Goal: Transaction & Acquisition: Purchase product/service

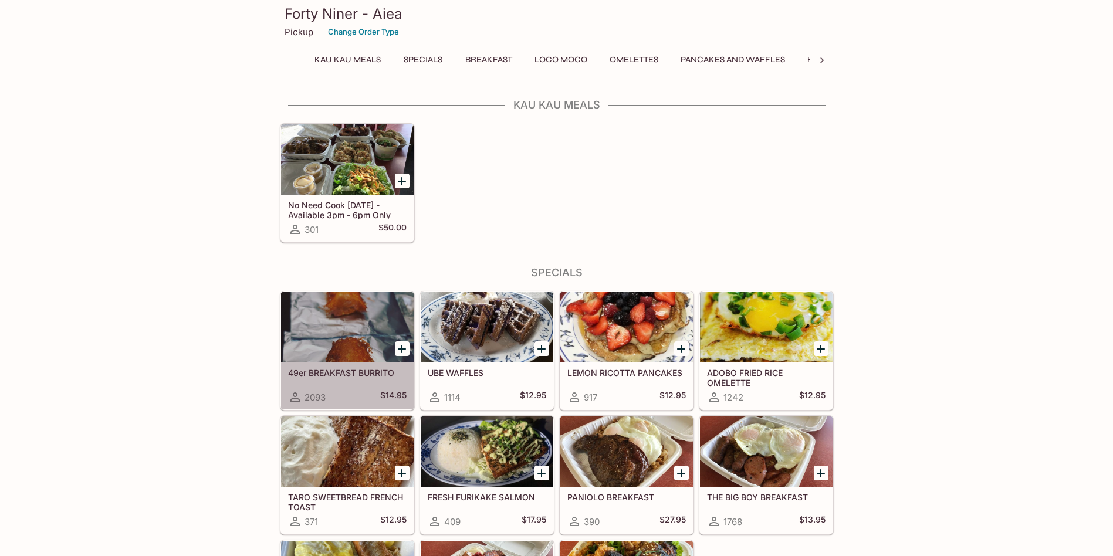
click at [370, 340] on div at bounding box center [347, 327] width 133 height 70
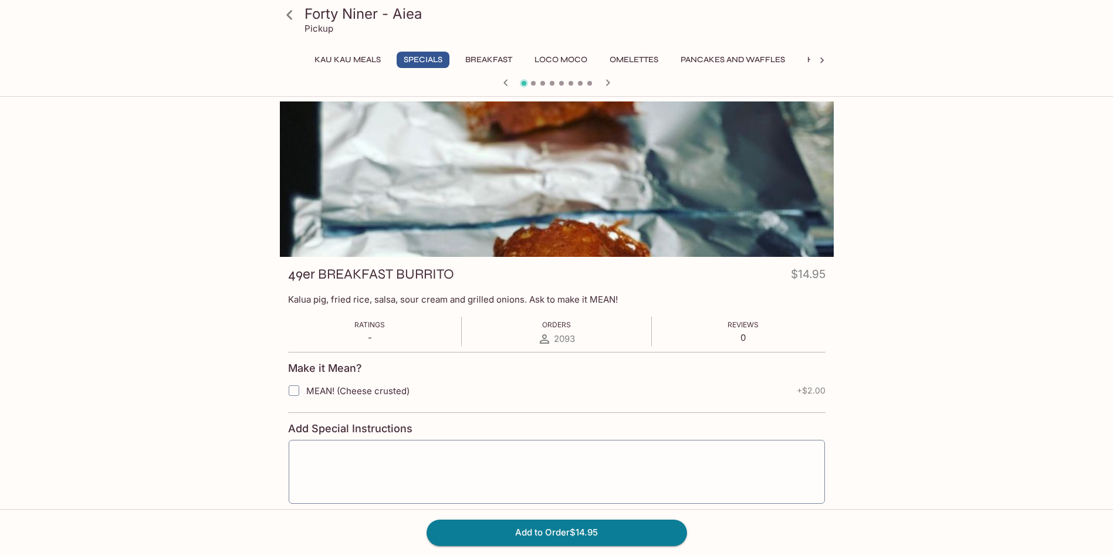
click at [299, 13] on icon at bounding box center [289, 15] width 21 height 21
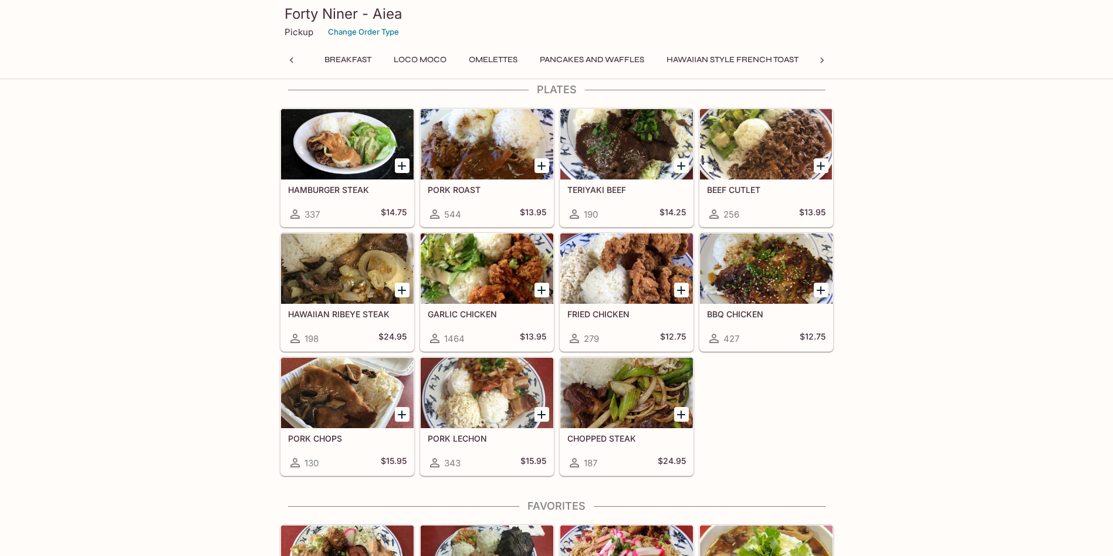
scroll to position [0, 203]
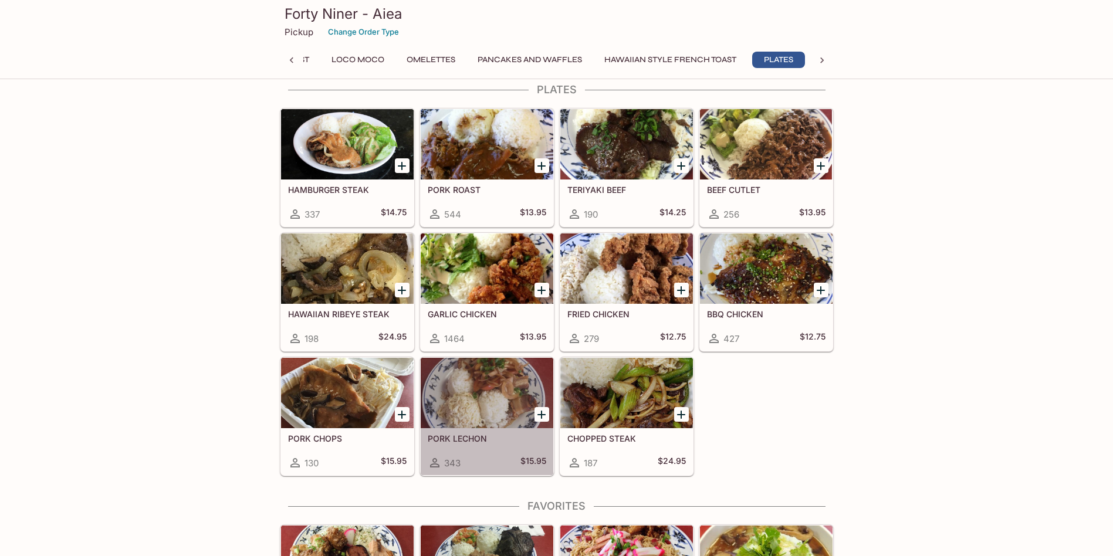
click at [481, 398] on div at bounding box center [487, 393] width 133 height 70
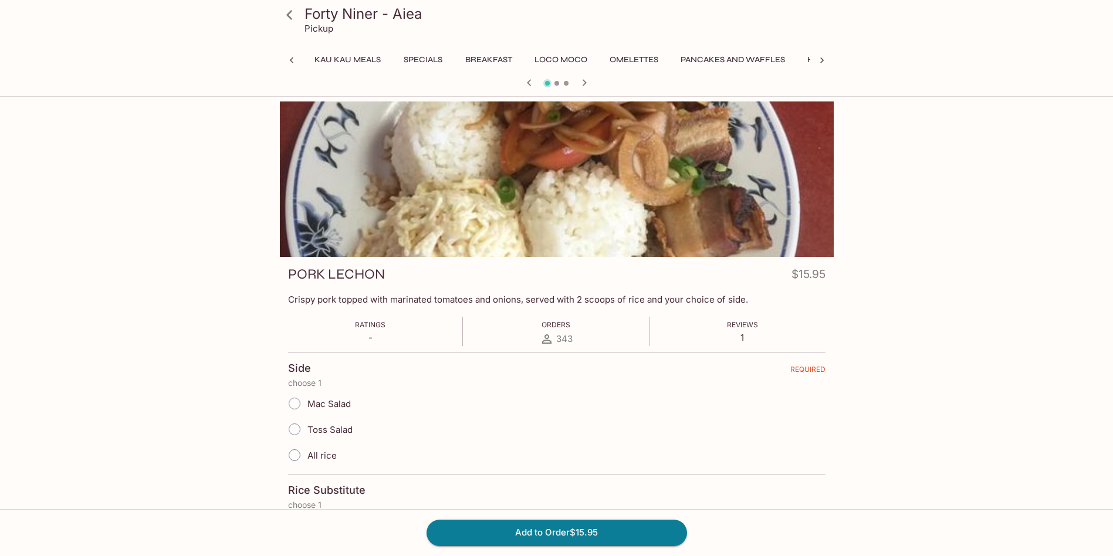
scroll to position [0, 203]
click at [292, 16] on icon at bounding box center [289, 15] width 21 height 21
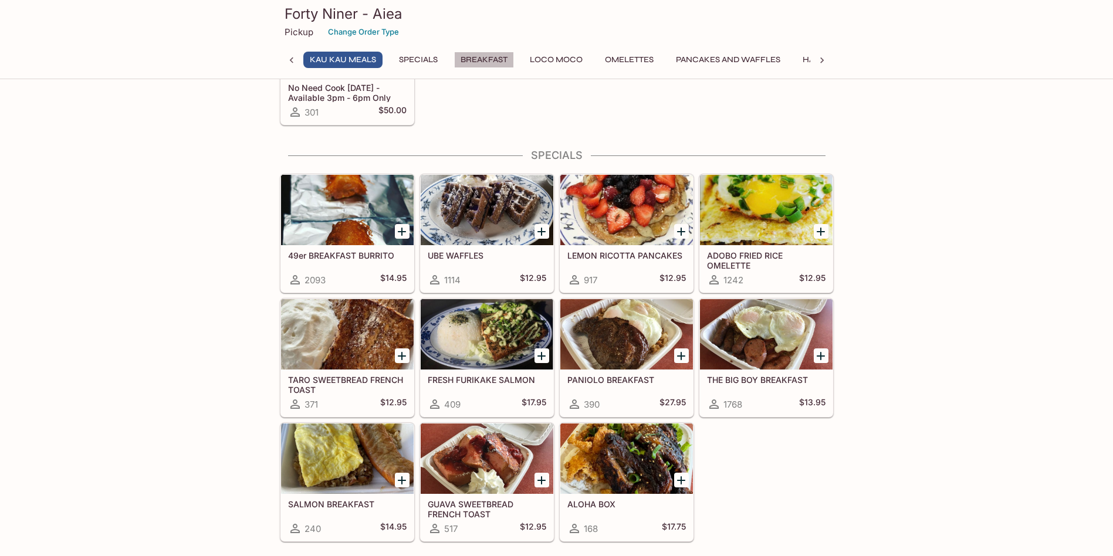
click at [493, 62] on button "Breakfast" at bounding box center [484, 60] width 60 height 16
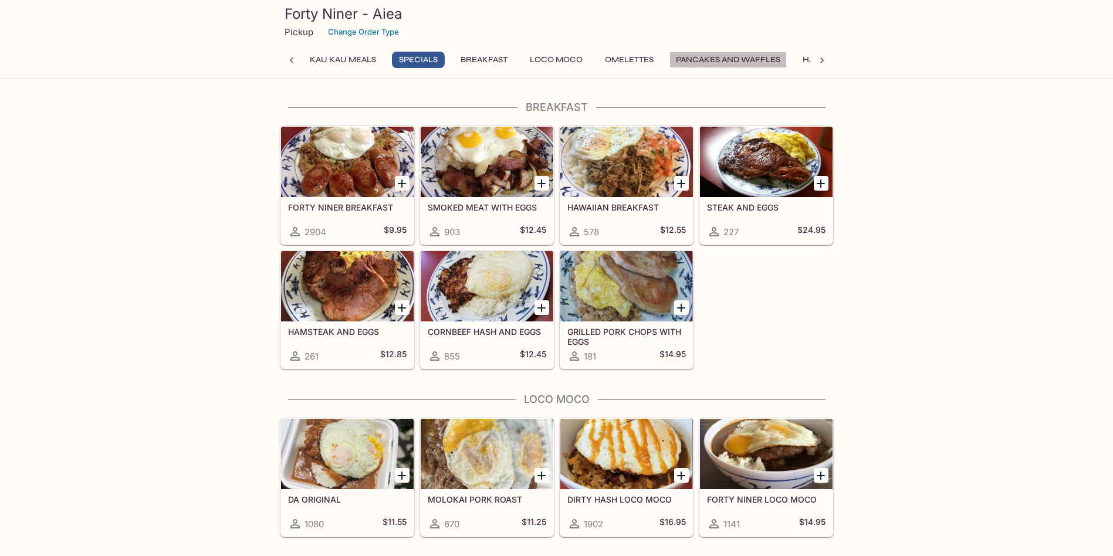
click at [708, 59] on button "Pancakes and Waffles" at bounding box center [728, 60] width 117 height 16
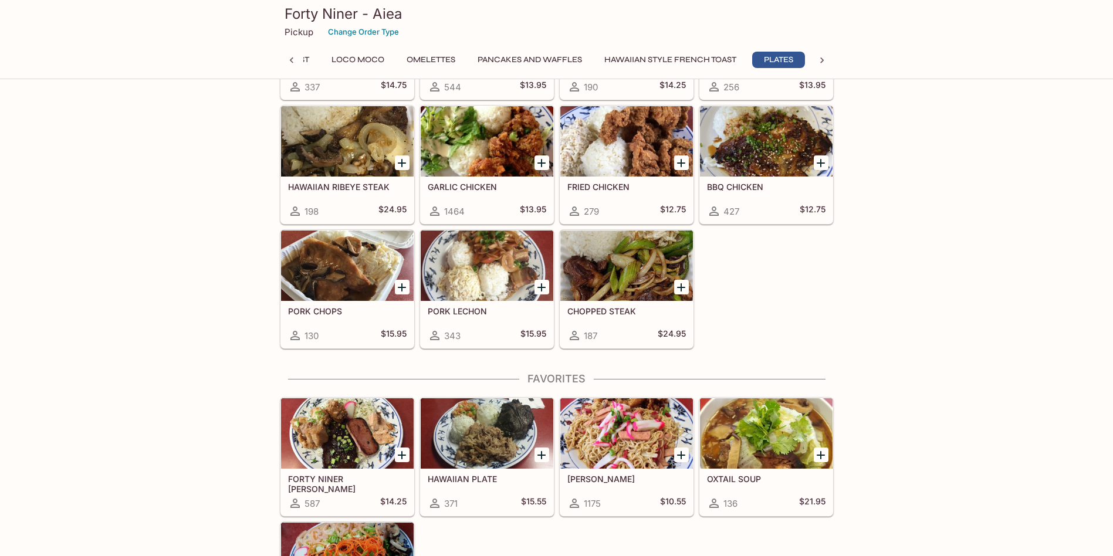
scroll to position [2157, 0]
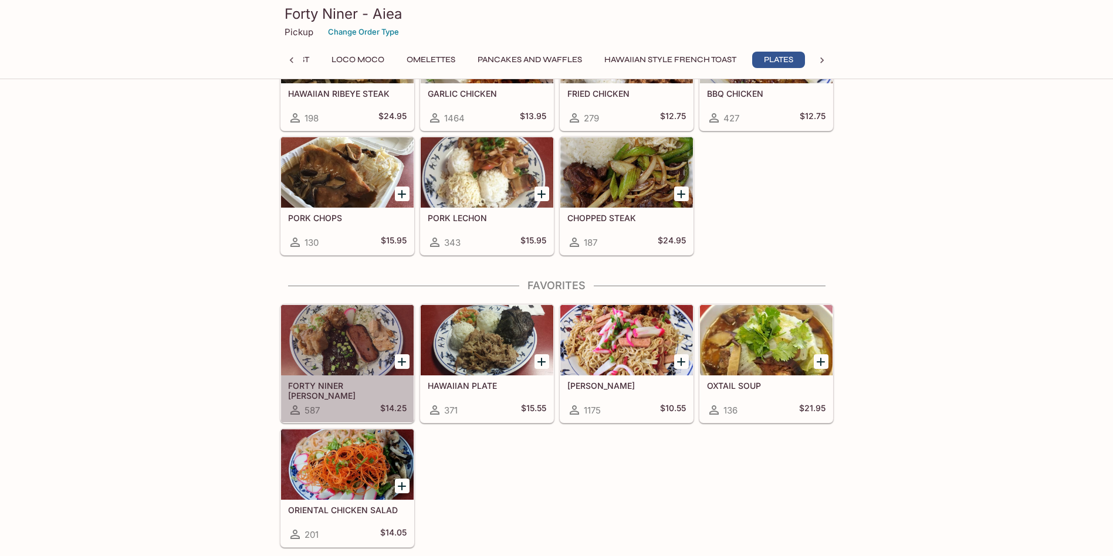
click at [329, 342] on div at bounding box center [347, 340] width 133 height 70
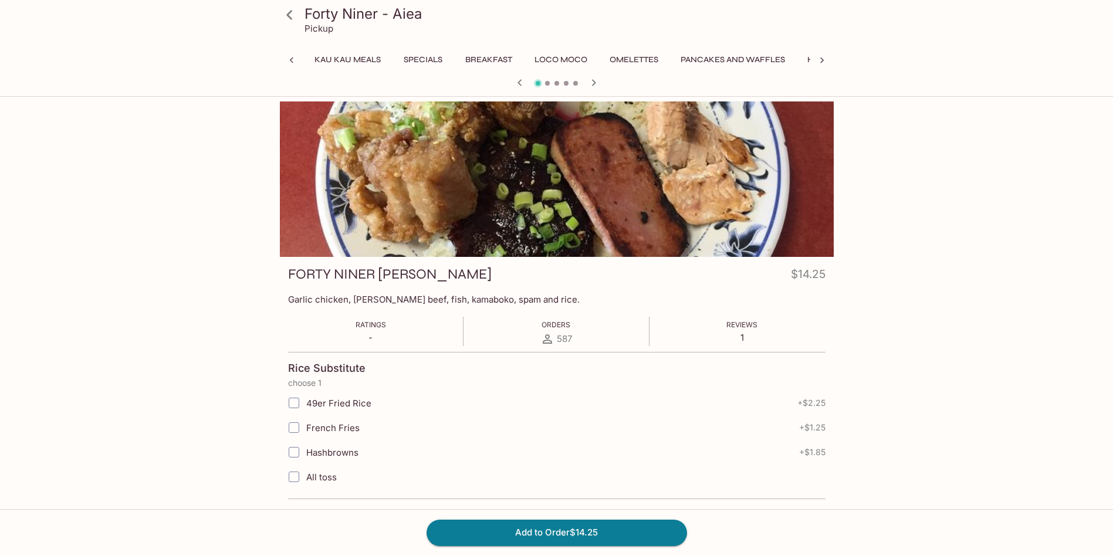
scroll to position [0, 270]
click at [281, 11] on icon at bounding box center [289, 15] width 21 height 21
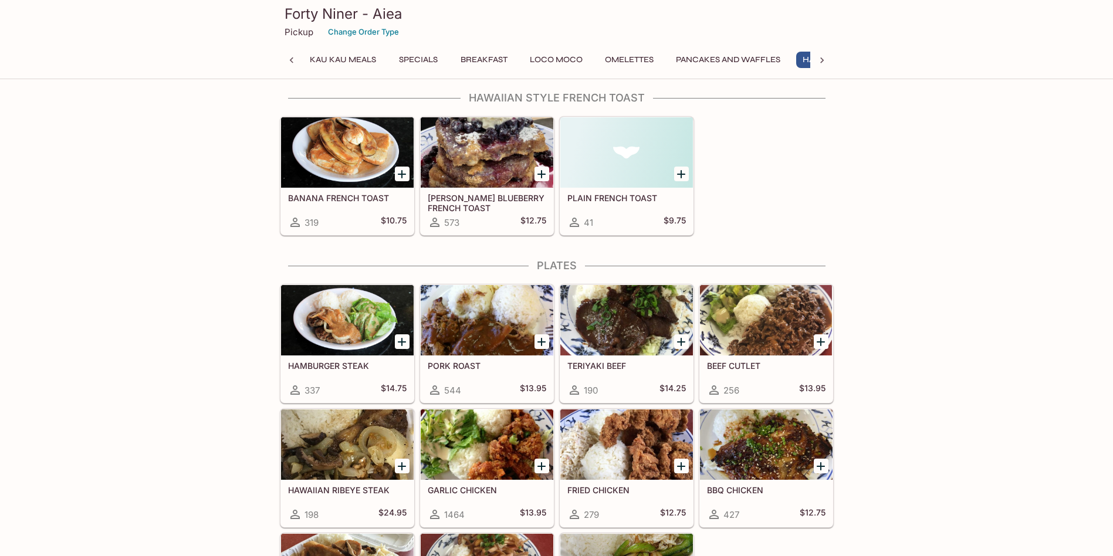
scroll to position [0, 141]
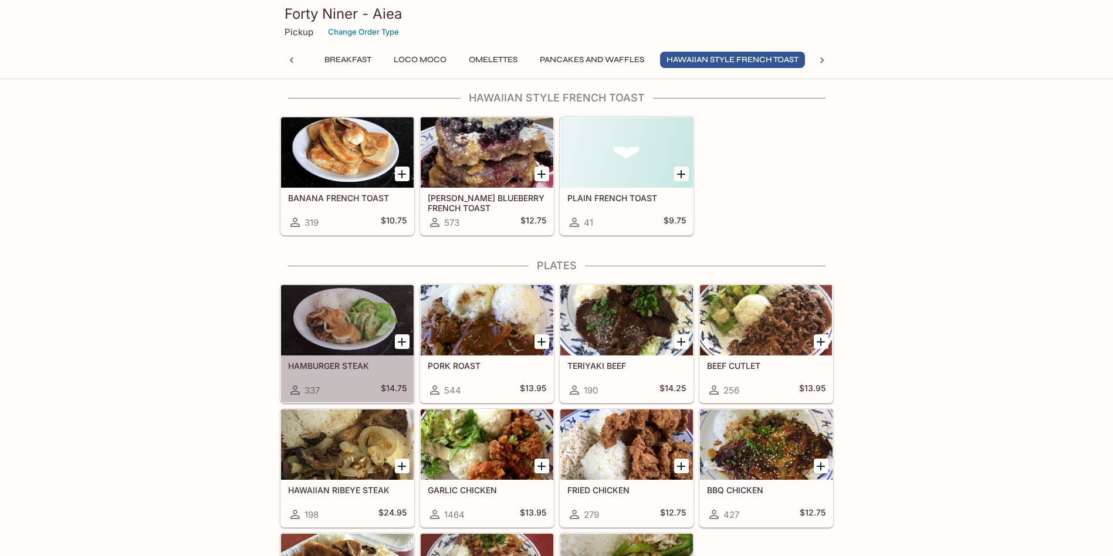
click at [358, 319] on div at bounding box center [347, 320] width 133 height 70
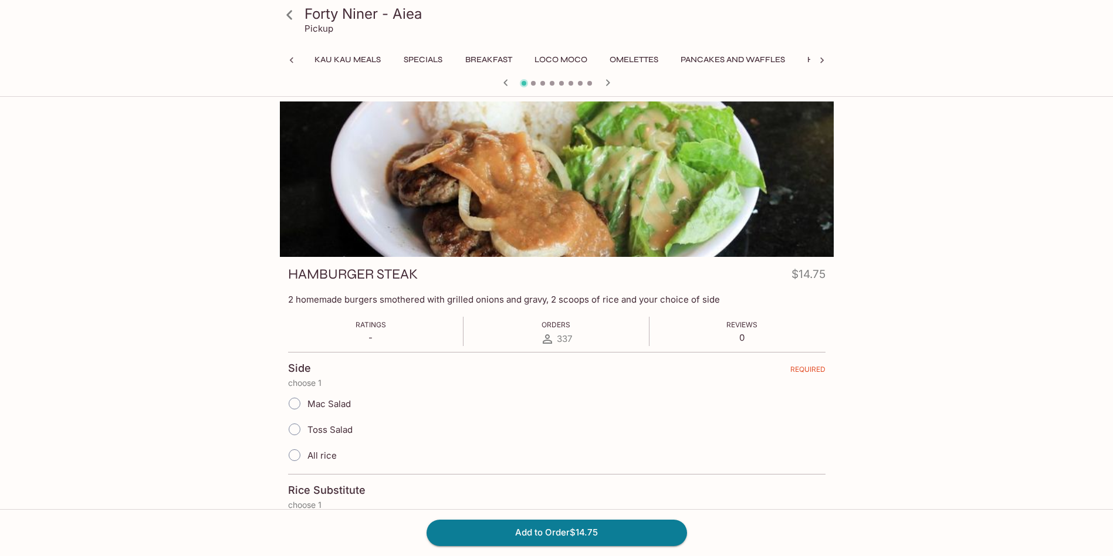
scroll to position [0, 203]
click at [289, 14] on icon at bounding box center [289, 14] width 6 height 9
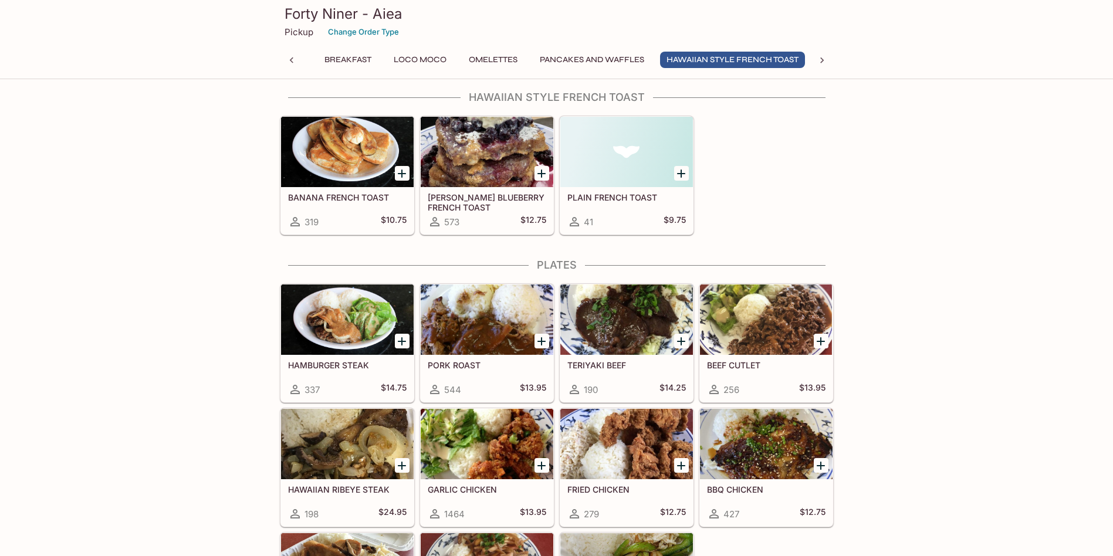
scroll to position [1819, 0]
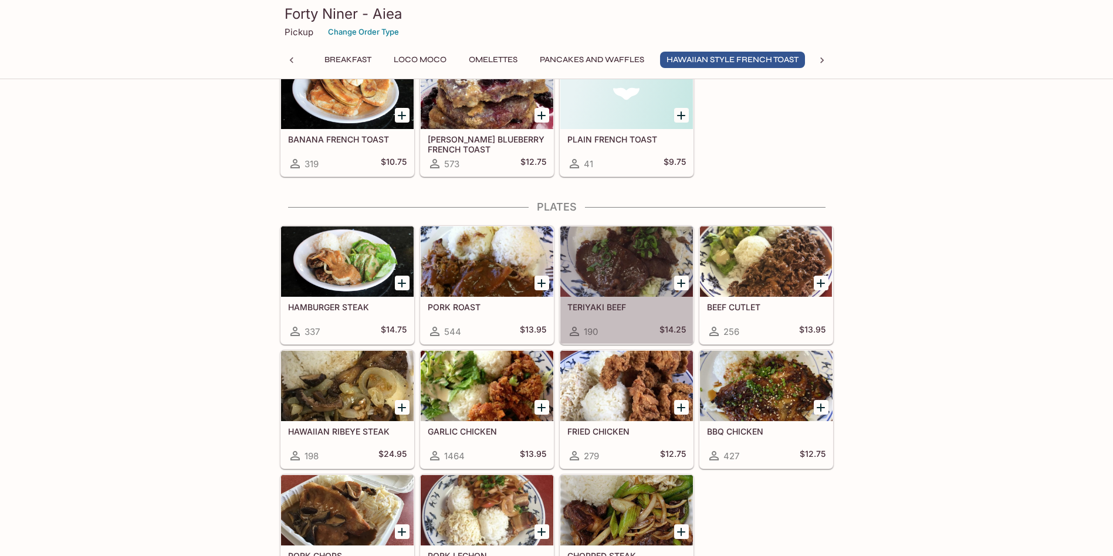
click at [620, 269] on div at bounding box center [626, 261] width 133 height 70
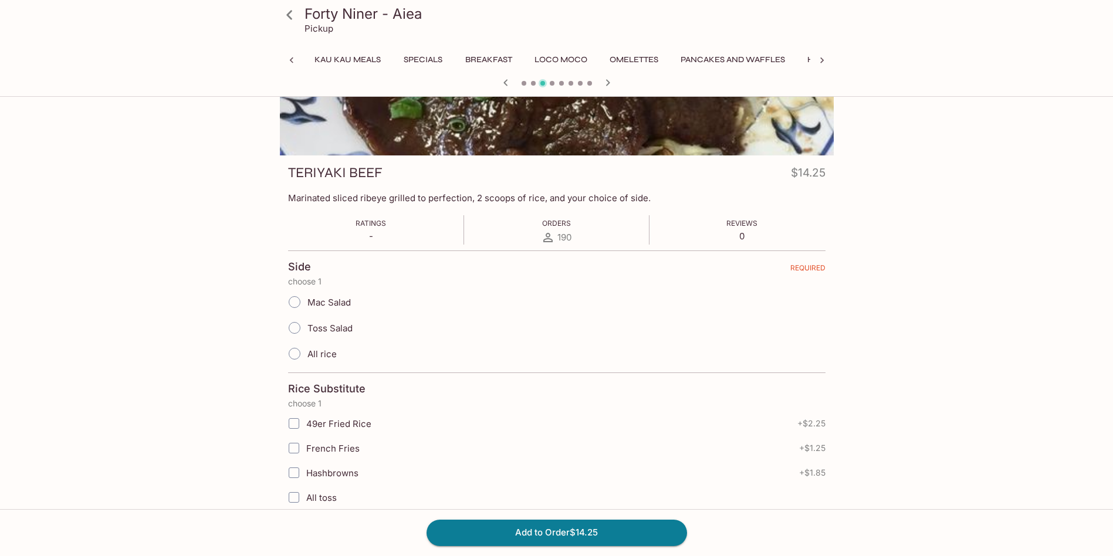
scroll to position [0, 203]
click at [295, 21] on icon at bounding box center [289, 15] width 21 height 21
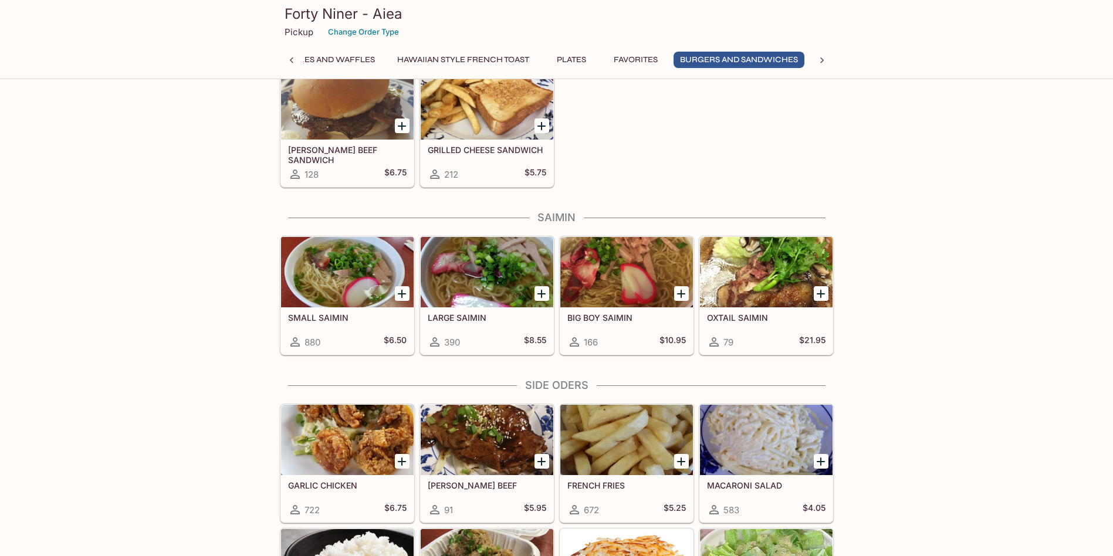
scroll to position [2993, 0]
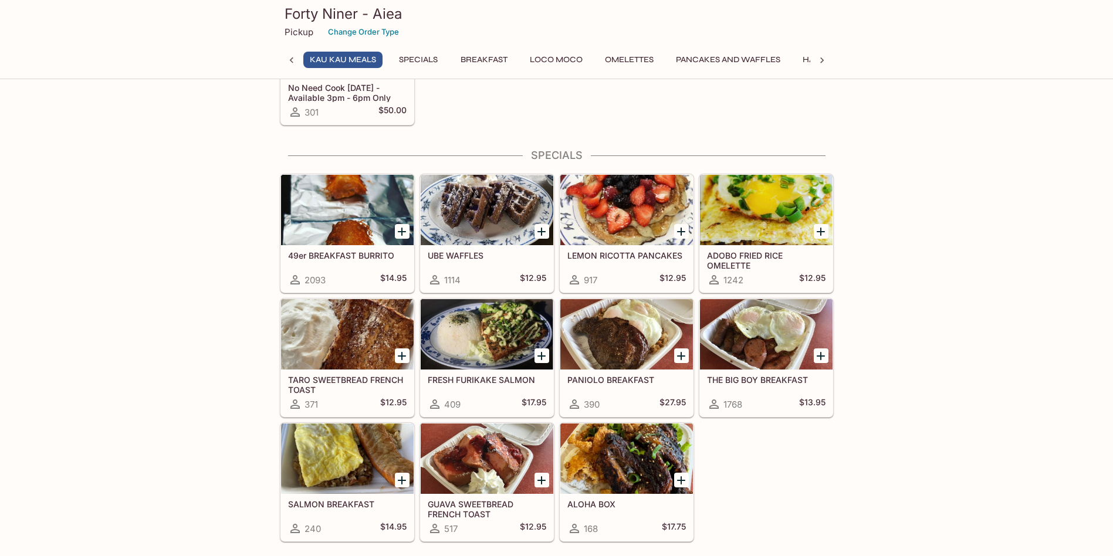
click at [618, 346] on div at bounding box center [626, 334] width 133 height 70
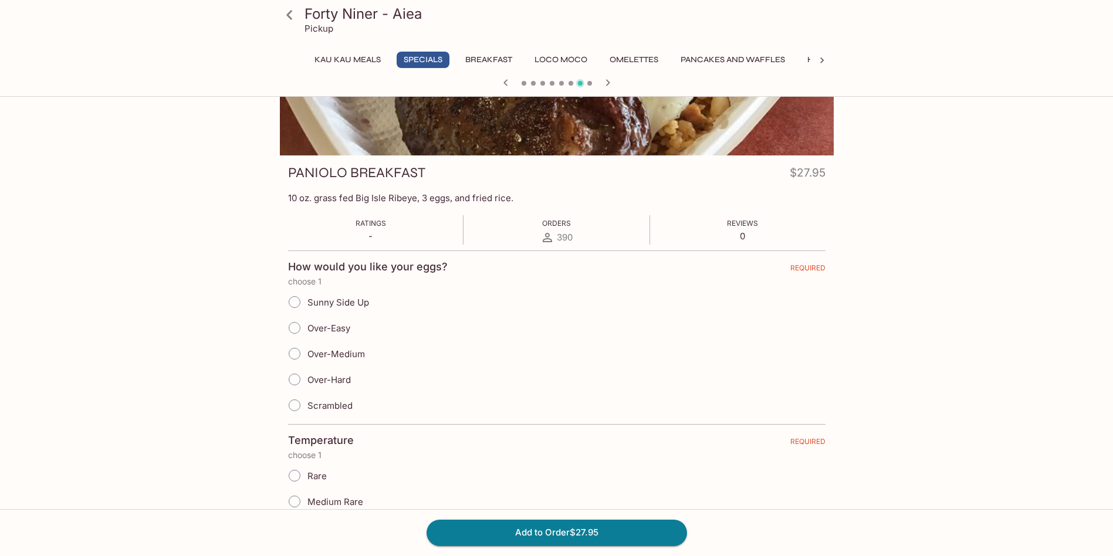
click at [288, 14] on icon at bounding box center [289, 14] width 6 height 9
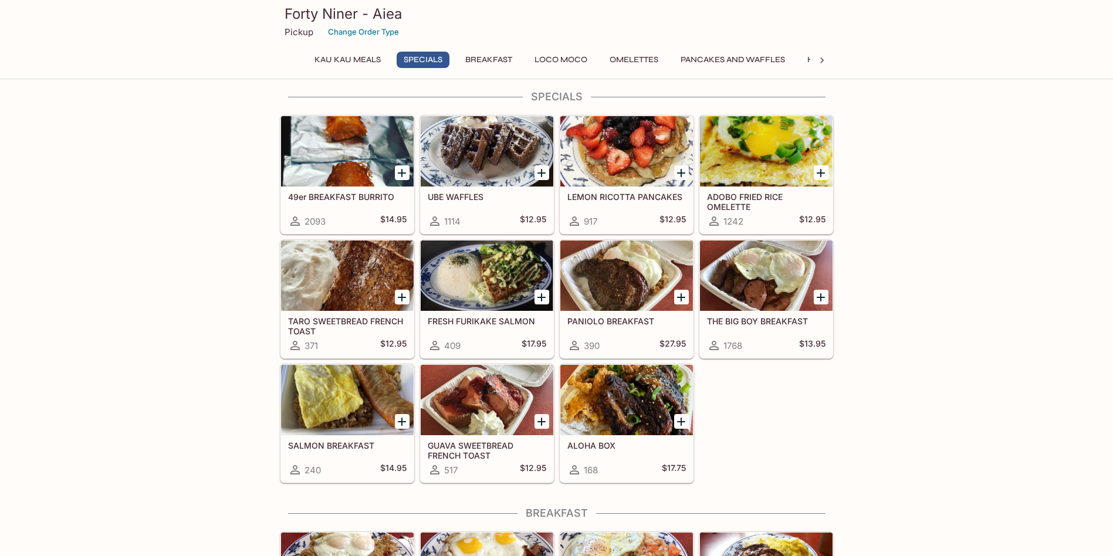
scroll to position [235, 0]
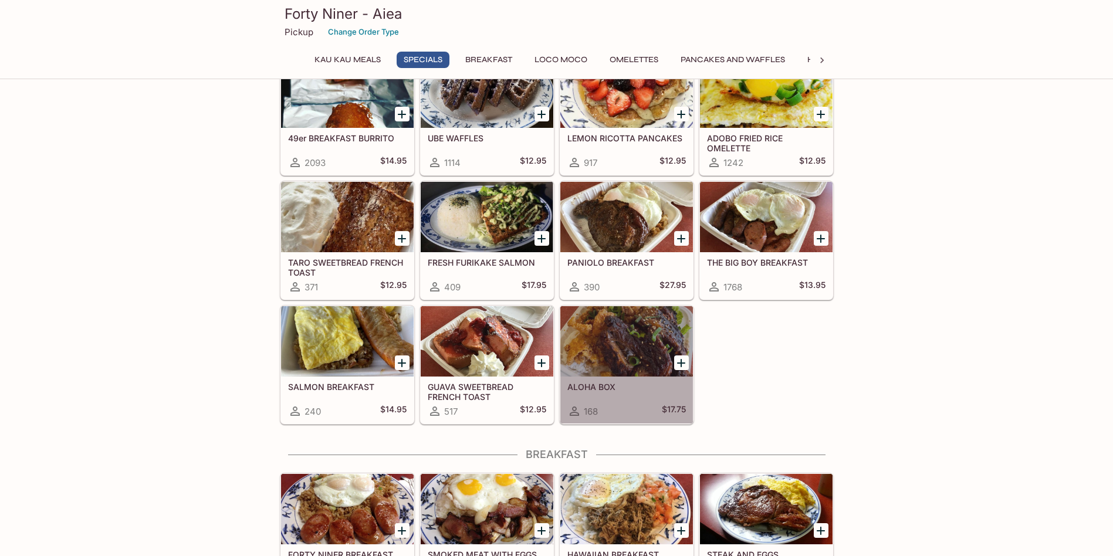
click at [654, 335] on div at bounding box center [626, 341] width 133 height 70
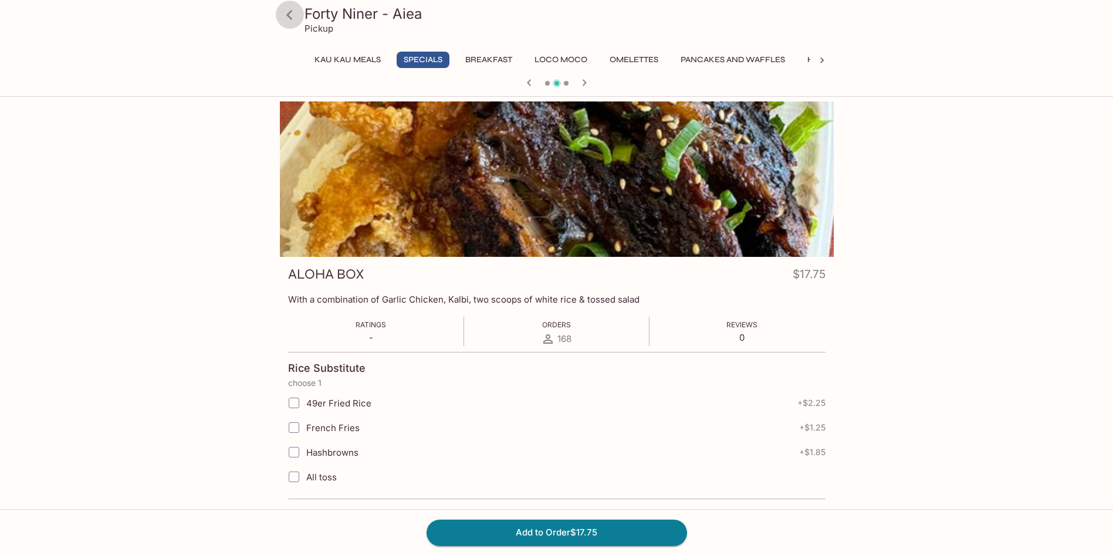
click at [287, 19] on icon at bounding box center [289, 15] width 21 height 21
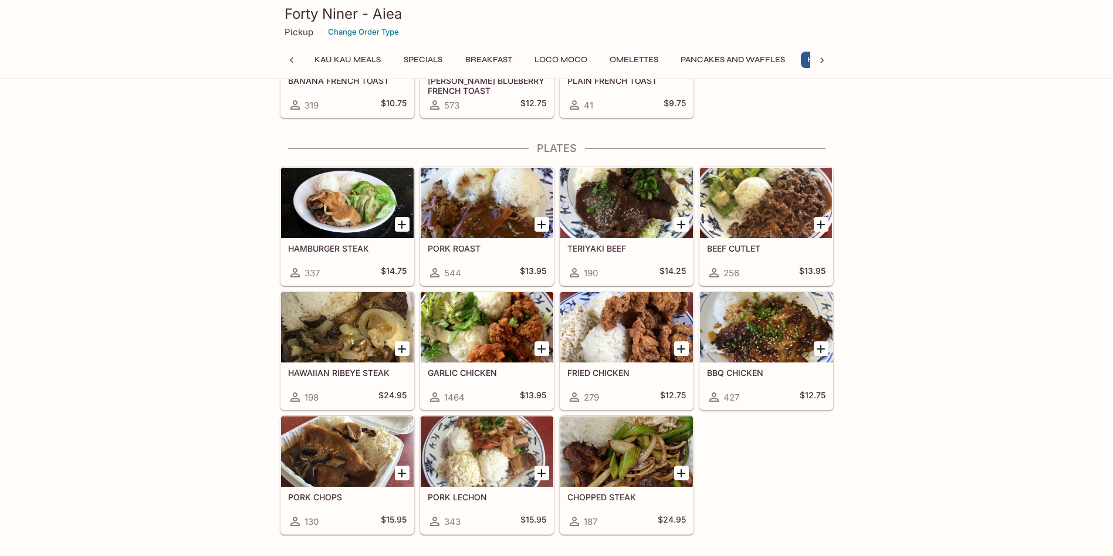
scroll to position [0, 141]
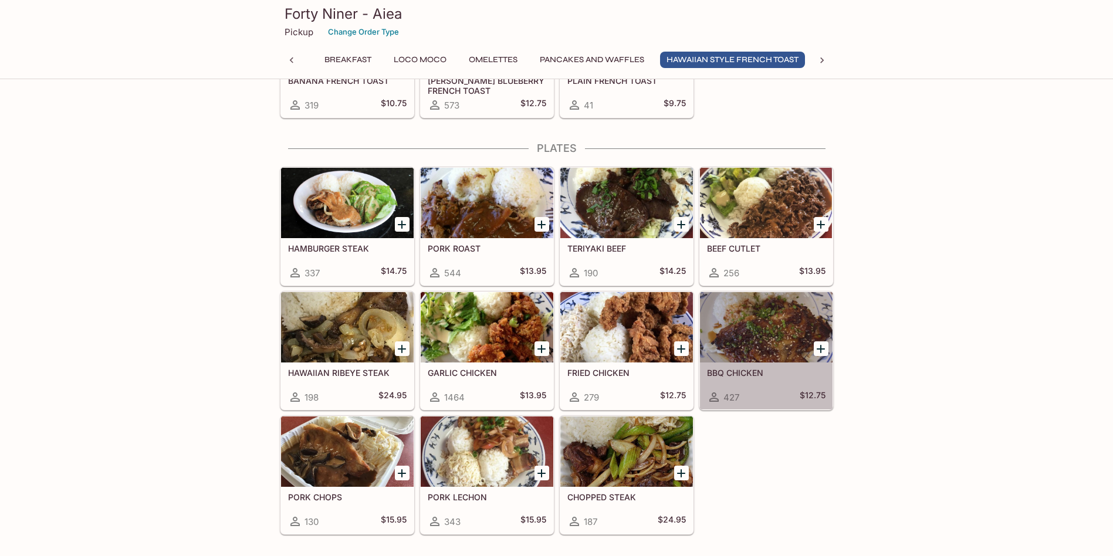
click at [760, 337] on div at bounding box center [766, 327] width 133 height 70
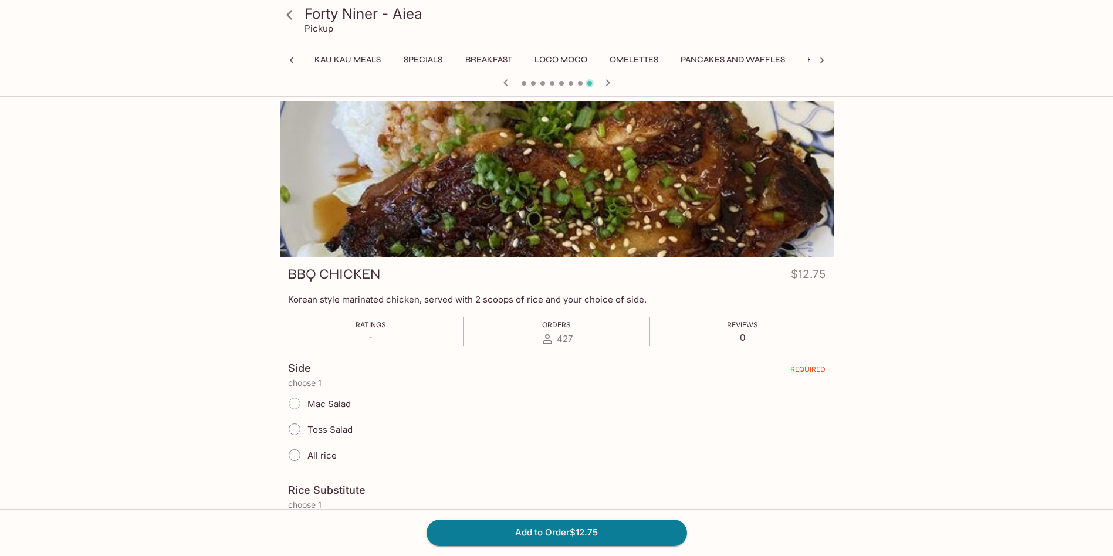
scroll to position [0, 203]
click at [292, 18] on icon at bounding box center [289, 15] width 21 height 21
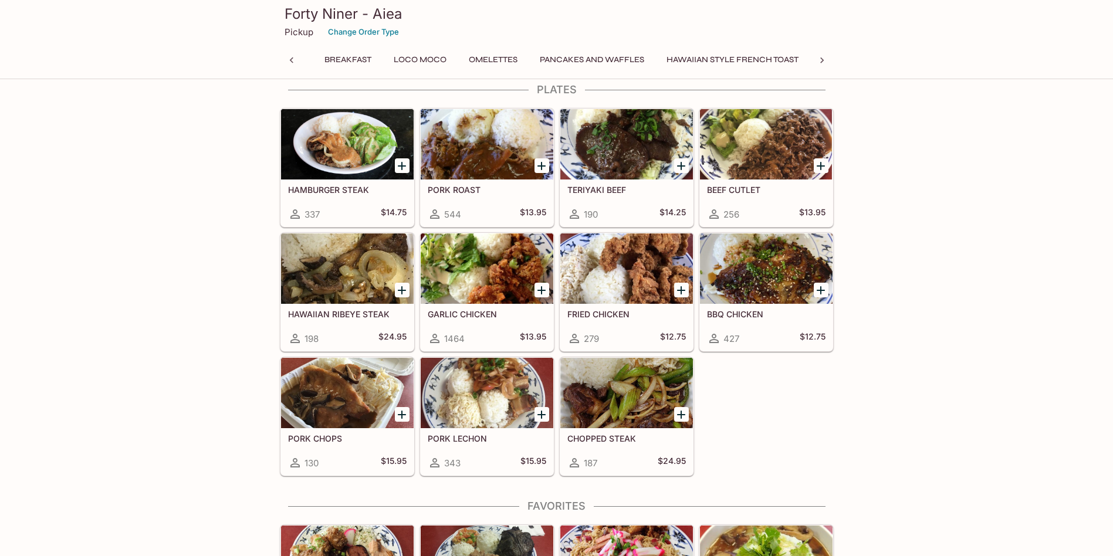
scroll to position [0, 203]
click at [756, 266] on div at bounding box center [766, 269] width 133 height 70
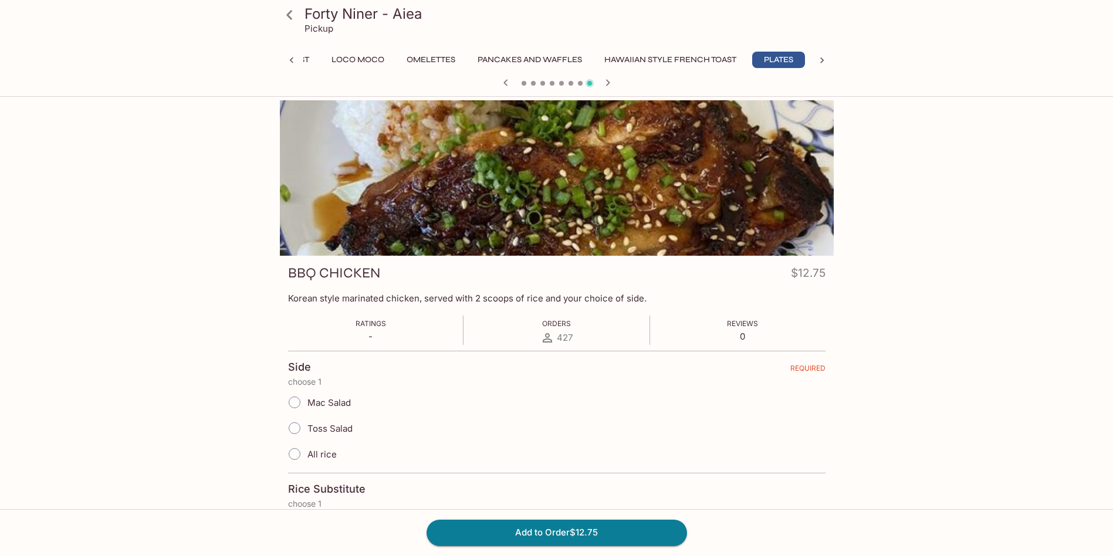
scroll to position [59, 0]
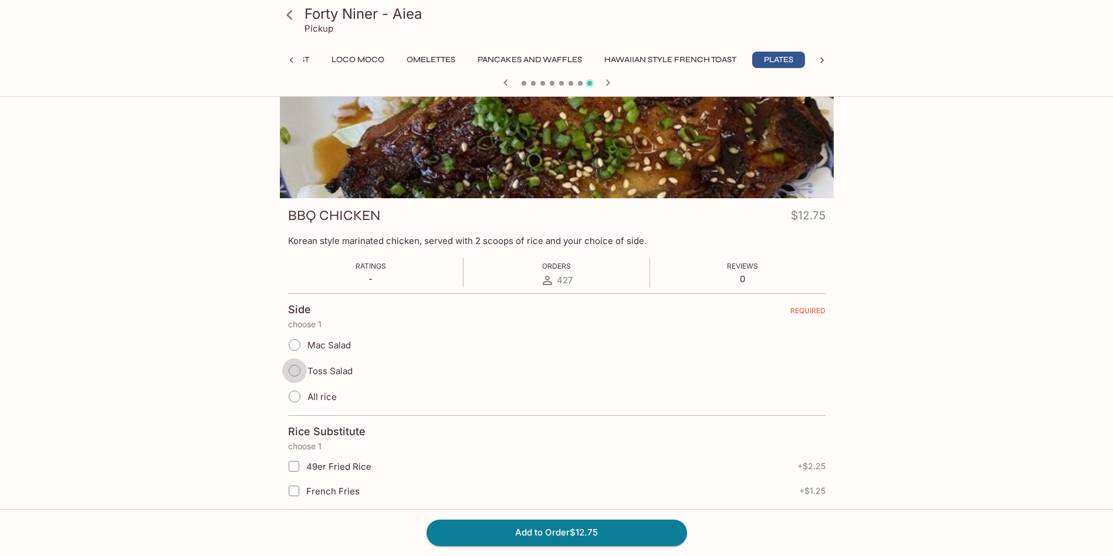
click at [305, 371] on input "Toss Salad" at bounding box center [294, 371] width 25 height 25
radio input "true"
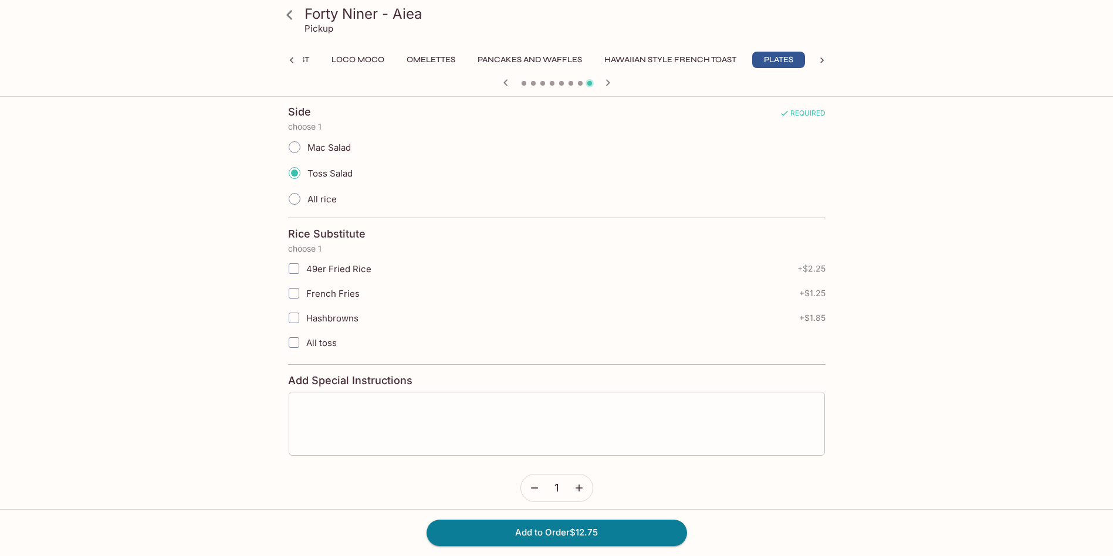
scroll to position [266, 0]
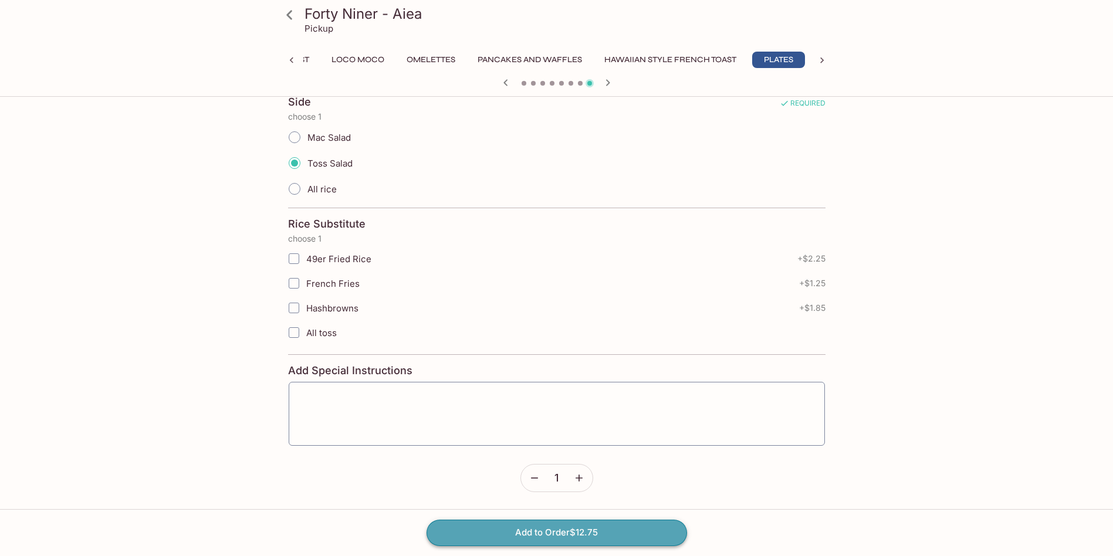
click at [524, 528] on button "Add to Order $12.75" at bounding box center [557, 533] width 261 height 26
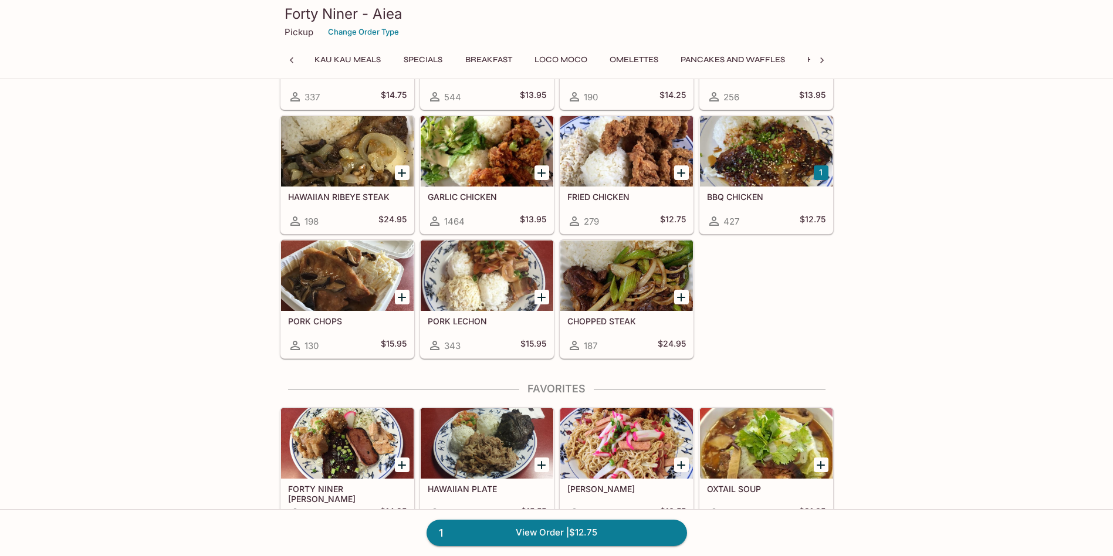
scroll to position [0, 203]
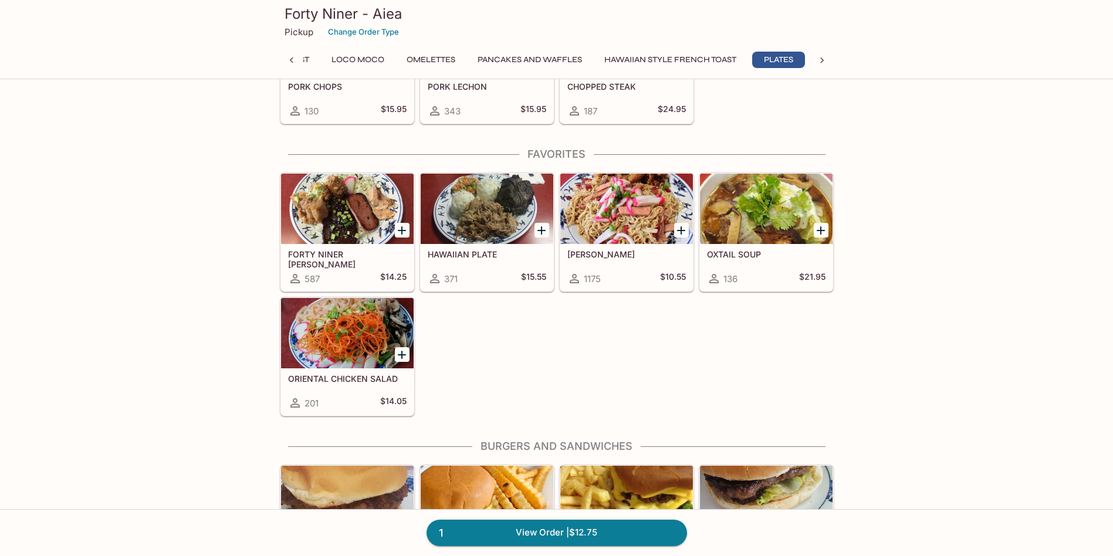
click at [642, 217] on div at bounding box center [626, 209] width 133 height 70
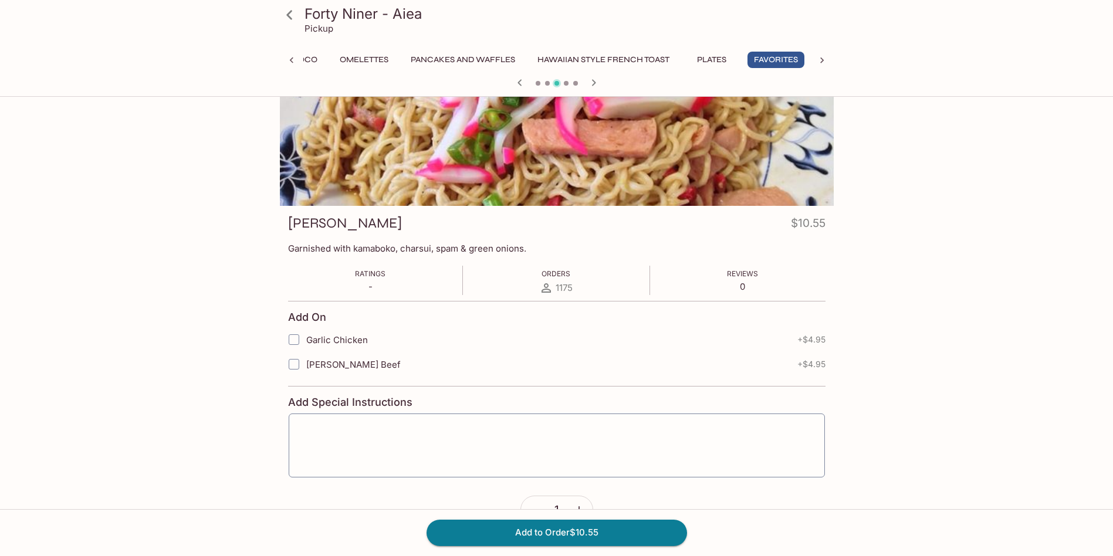
scroll to position [117, 0]
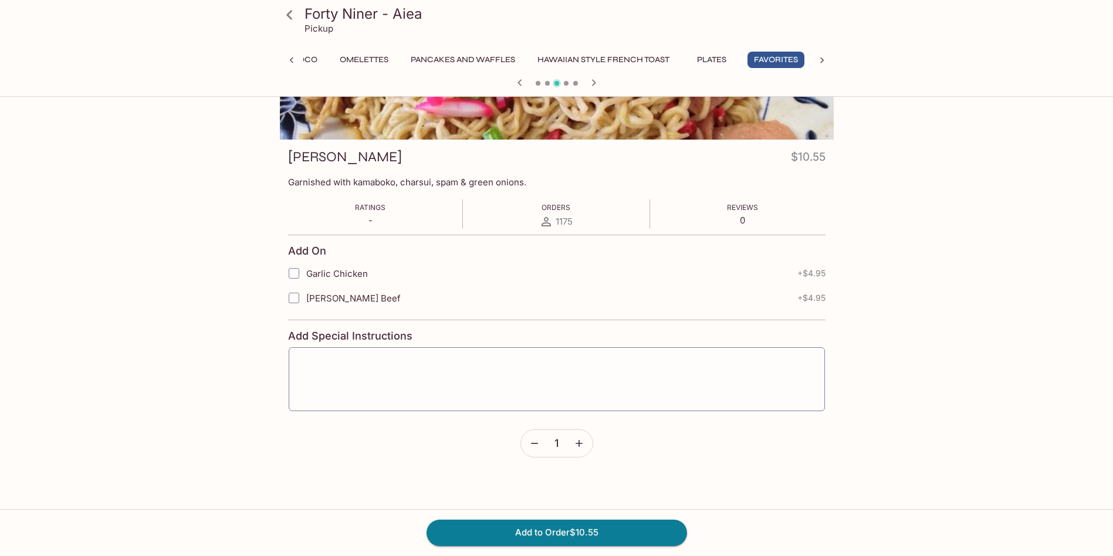
click at [297, 278] on input "Garlic Chicken" at bounding box center [293, 273] width 23 height 23
checkbox input "true"
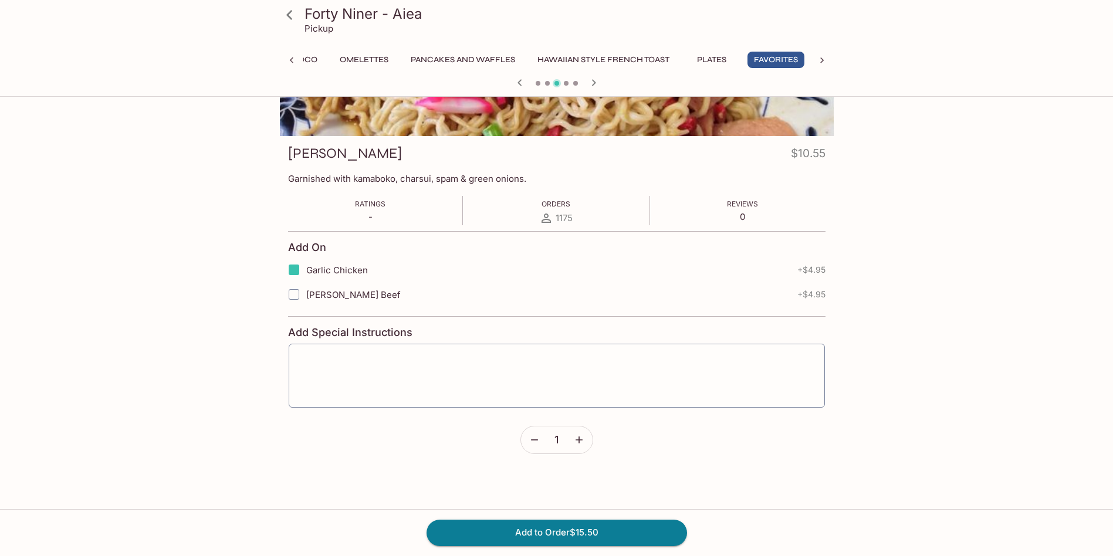
scroll to position [144, 0]
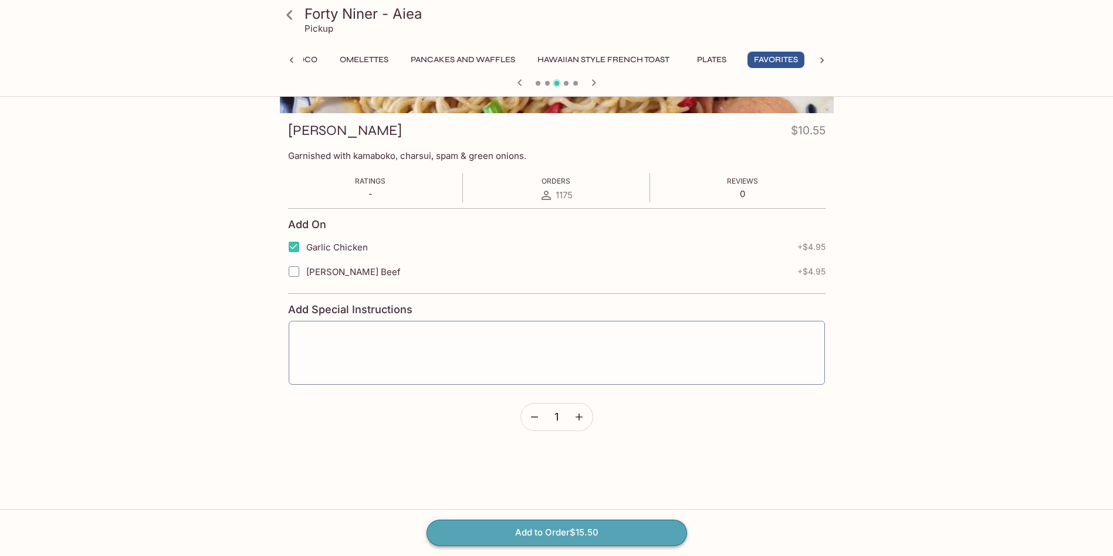
click at [540, 529] on button "Add to Order $15.50" at bounding box center [557, 533] width 261 height 26
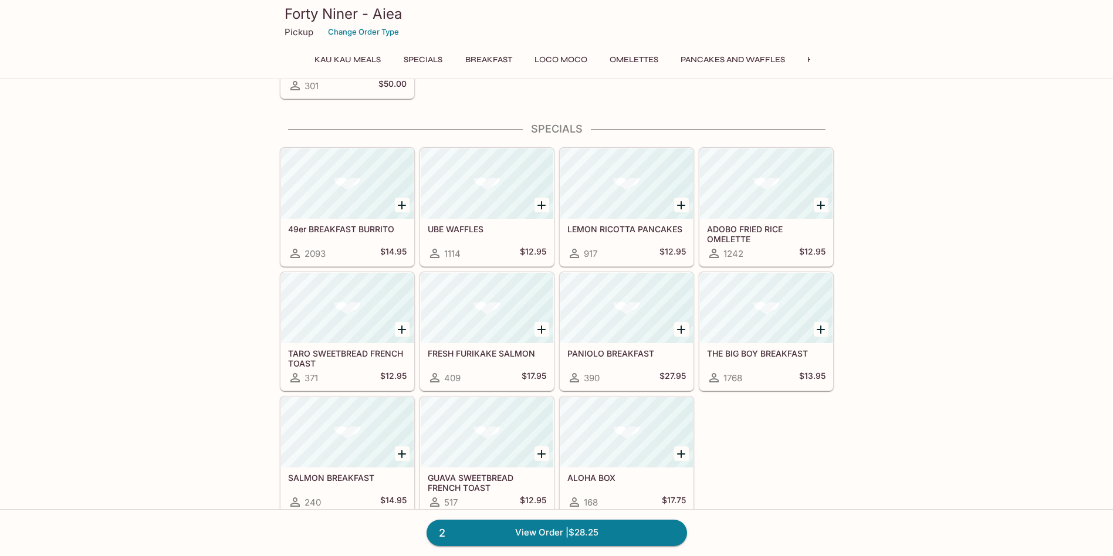
scroll to position [433, 0]
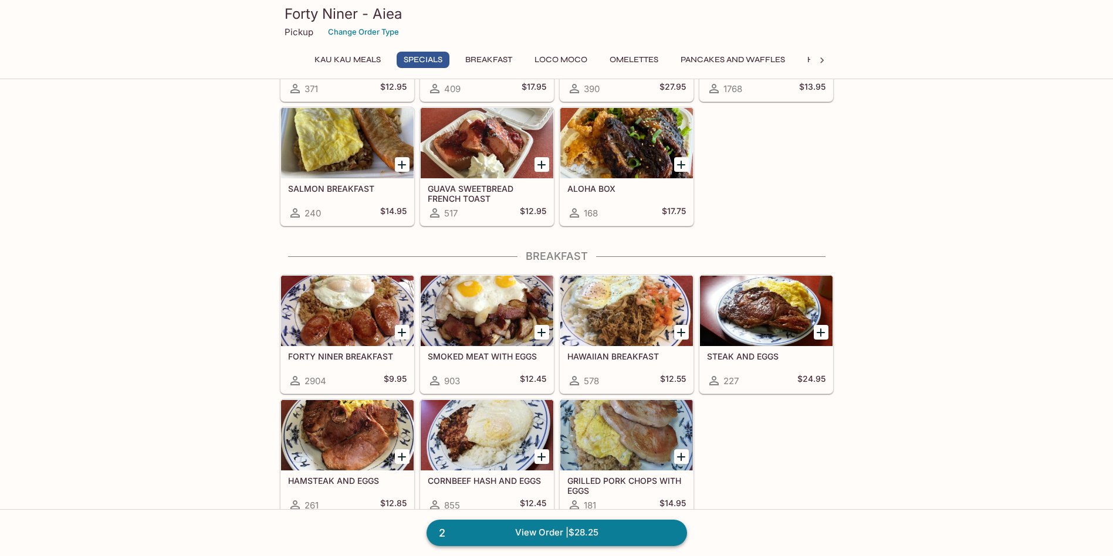
click at [555, 532] on link "2 View Order | $28.25" at bounding box center [557, 533] width 261 height 26
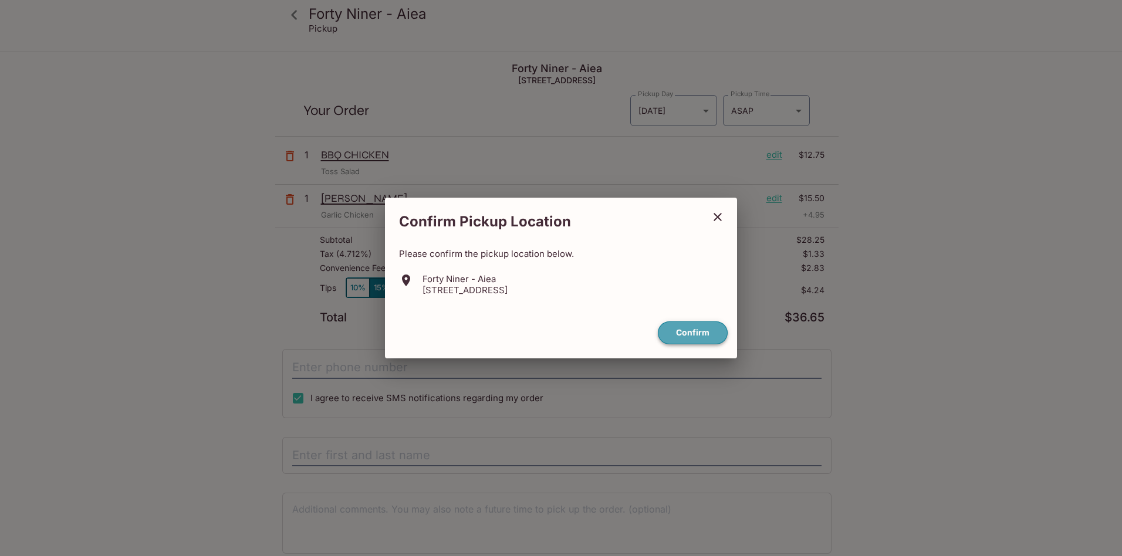
click at [682, 333] on button "Confirm" at bounding box center [693, 333] width 70 height 23
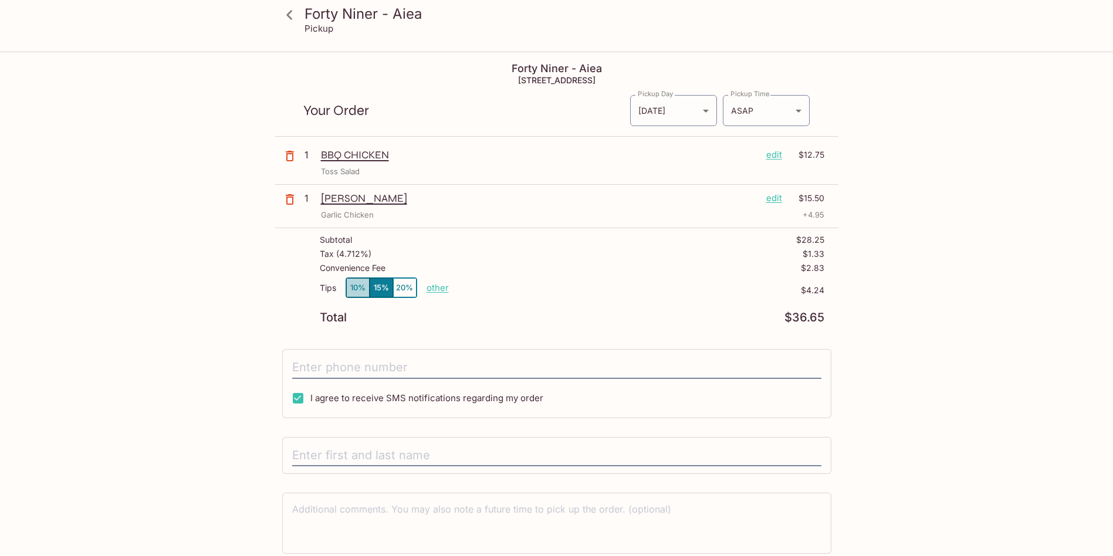
click at [363, 289] on button "10%" at bounding box center [357, 287] width 23 height 19
click at [446, 290] on p "other" at bounding box center [438, 287] width 22 height 11
click at [435, 283] on p "other" at bounding box center [438, 287] width 22 height 11
click at [443, 291] on p "other" at bounding box center [438, 287] width 22 height 11
drag, startPoint x: 525, startPoint y: 289, endPoint x: 530, endPoint y: 293, distance: 7.5
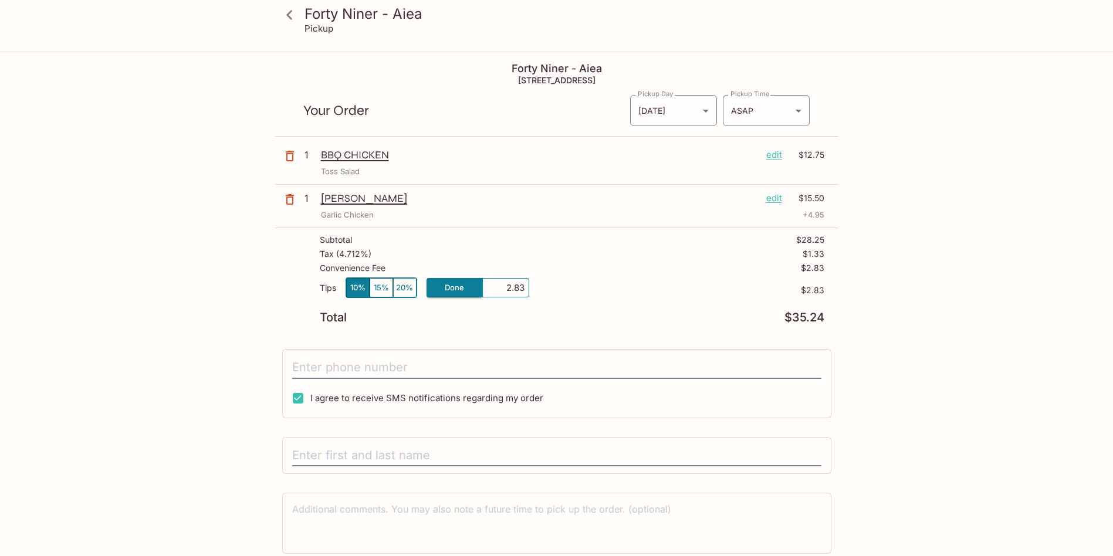
click at [530, 293] on div "Tips 10% 15% 20% Done 2.83 $2.83" at bounding box center [572, 295] width 505 height 35
click at [506, 276] on div "Convenience Fee $2.83" at bounding box center [572, 270] width 505 height 14
click at [167, 167] on div "Forty Niner - Aiea Pickup Forty Niner - Aiea 98-[STREET_ADDRESS] Your Order Pic…" at bounding box center [556, 331] width 1113 height 556
click at [246, 226] on div "Forty Niner - Aiea Pickup Forty Niner - Aiea 98-[STREET_ADDRESS] Your Order Pic…" at bounding box center [556, 327] width 751 height 549
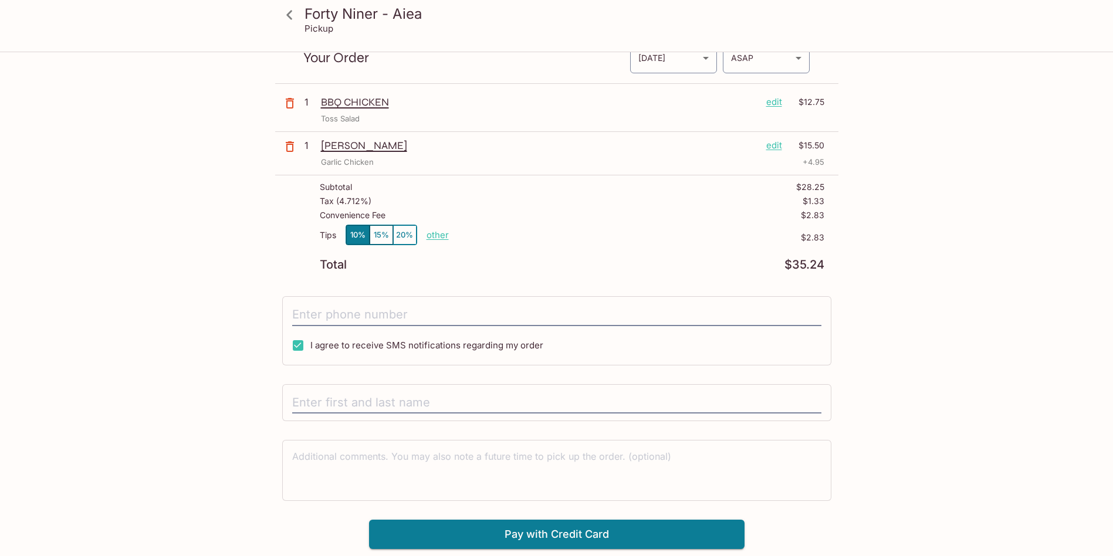
click at [506, 160] on div "Garlic Chicken + 4.95" at bounding box center [572, 162] width 503 height 11
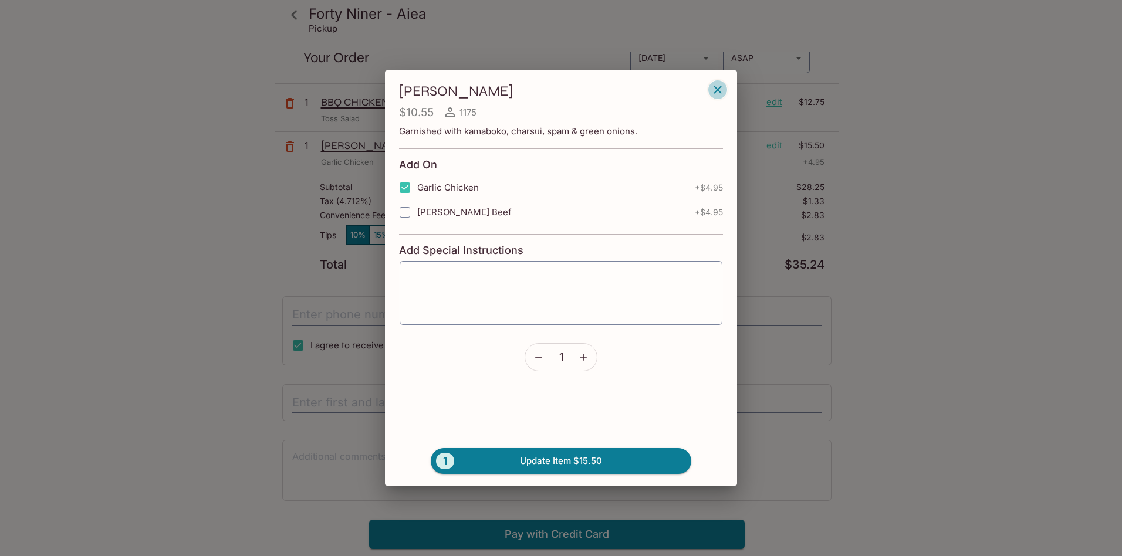
click at [722, 88] on icon "button" at bounding box center [718, 90] width 14 height 14
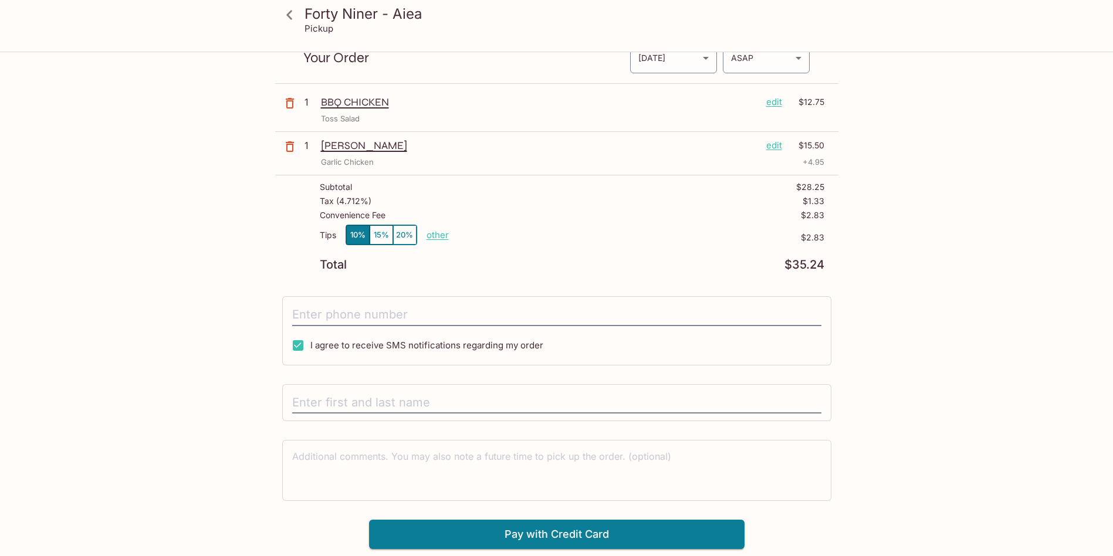
scroll to position [0, 0]
